Goal: Information Seeking & Learning: Check status

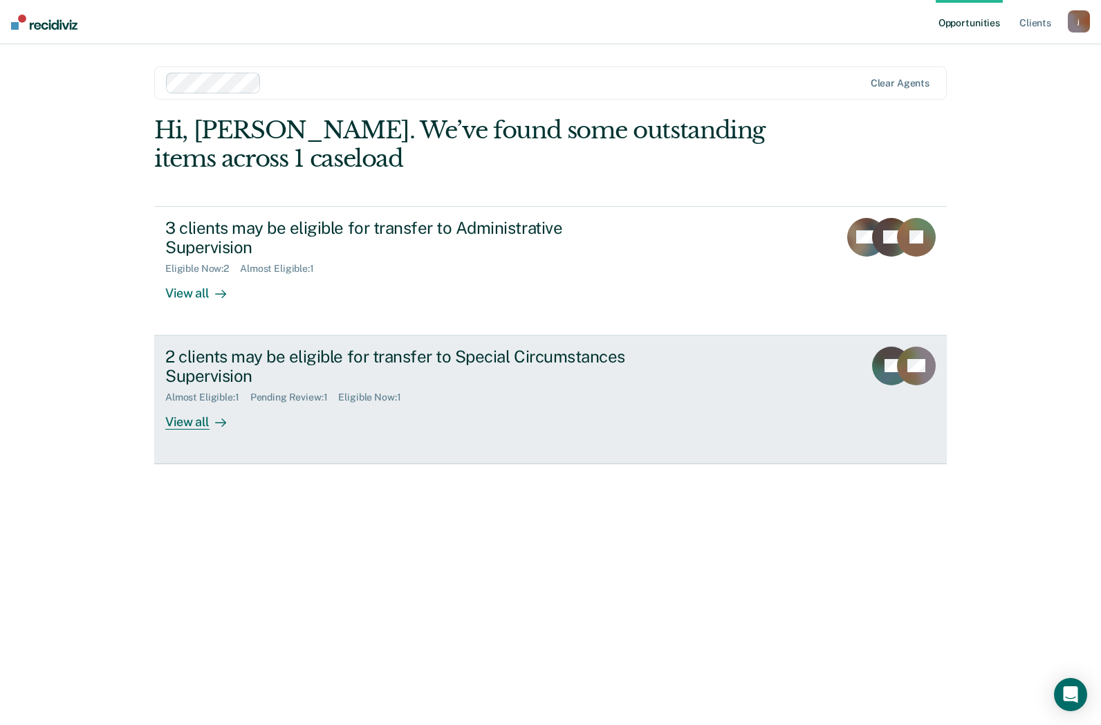
click at [190, 403] on div "View all" at bounding box center [203, 416] width 77 height 27
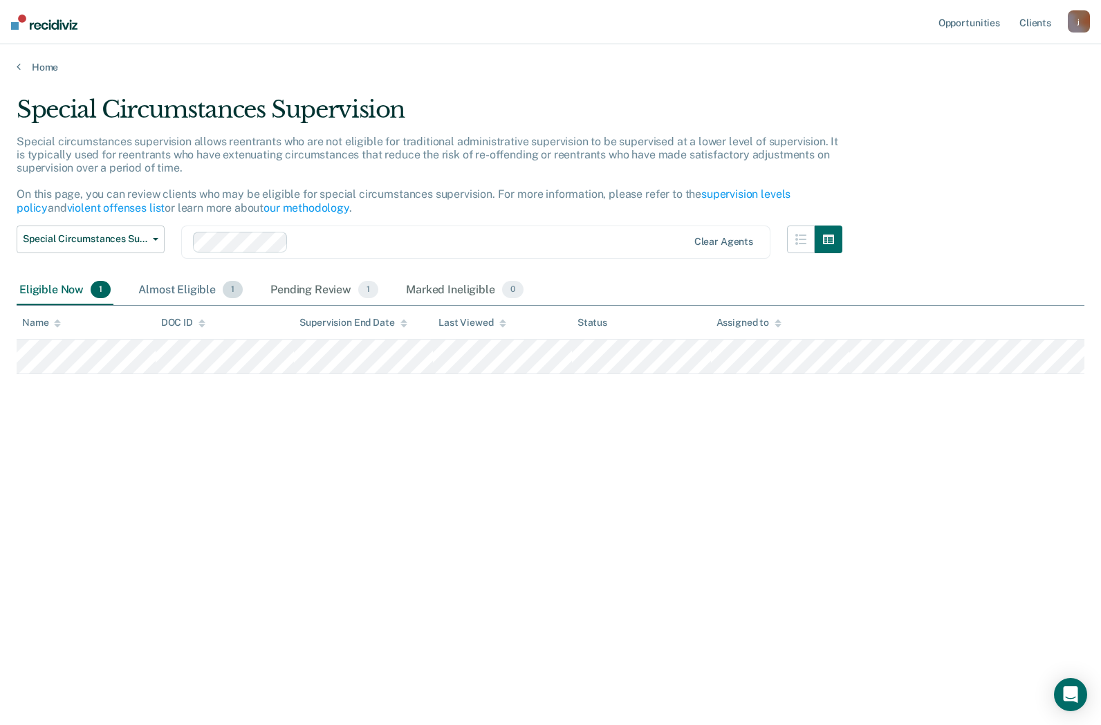
click at [192, 277] on div "Almost Eligible 1" at bounding box center [191, 290] width 110 height 30
click at [297, 281] on div "Pending Review 1" at bounding box center [324, 290] width 113 height 30
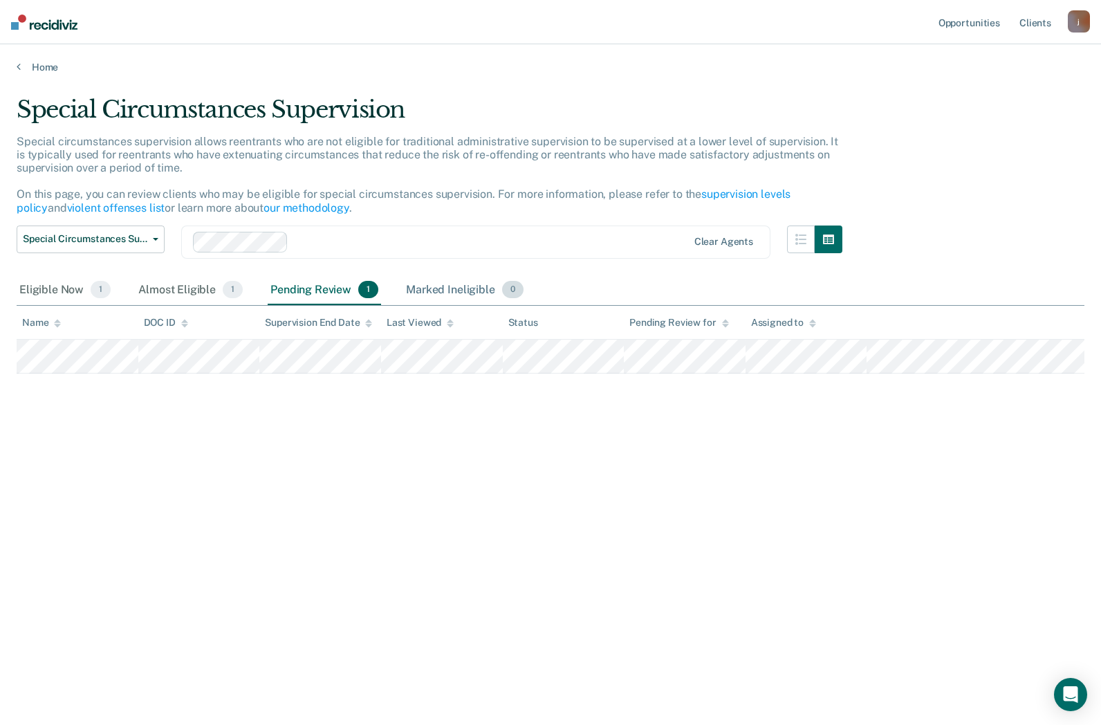
click at [474, 288] on div "Marked Ineligible 0" at bounding box center [464, 290] width 123 height 30
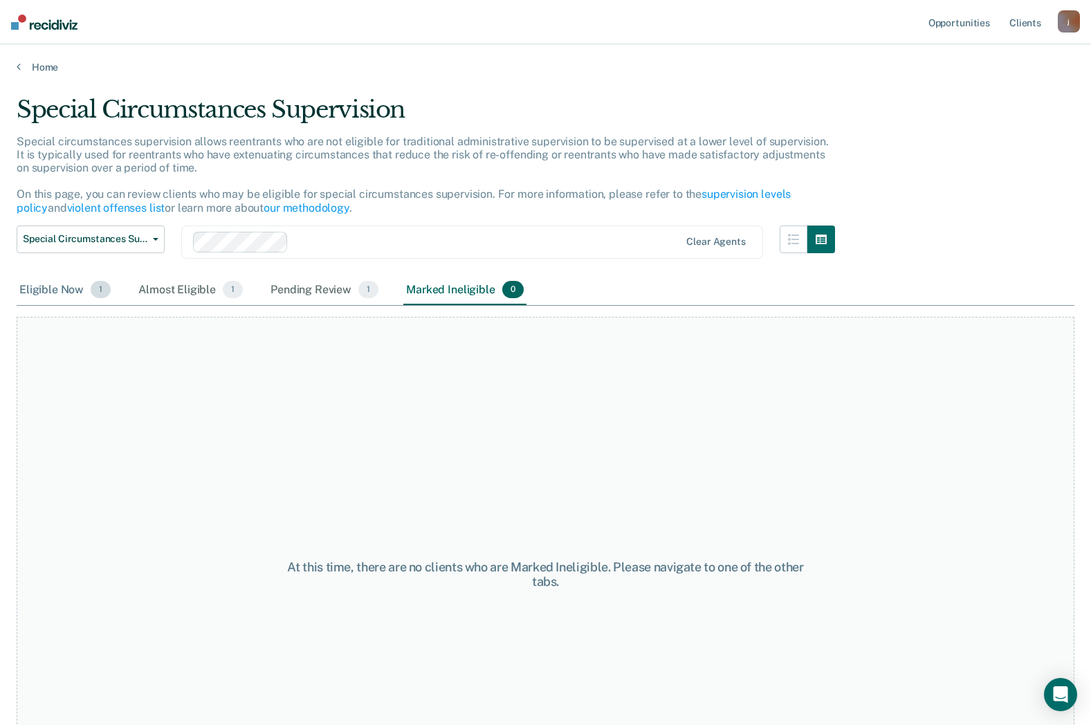
click at [75, 291] on div "Eligible Now 1" at bounding box center [65, 290] width 97 height 30
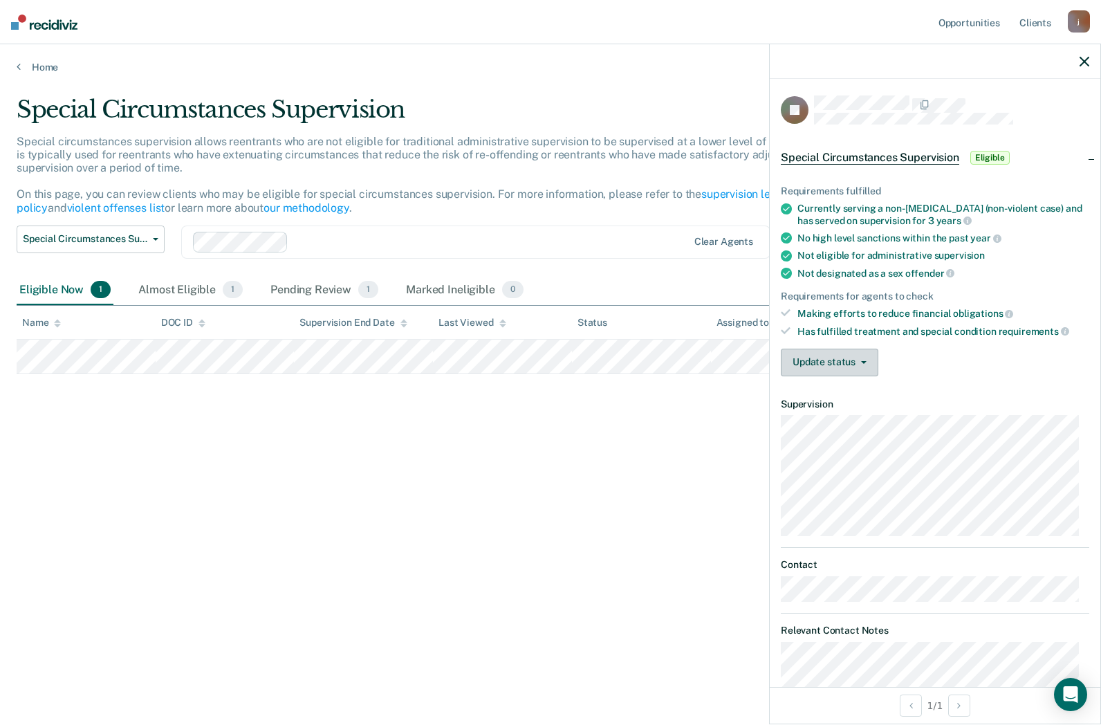
click at [865, 361] on icon "button" at bounding box center [864, 362] width 6 height 3
